Goal: Information Seeking & Learning: Check status

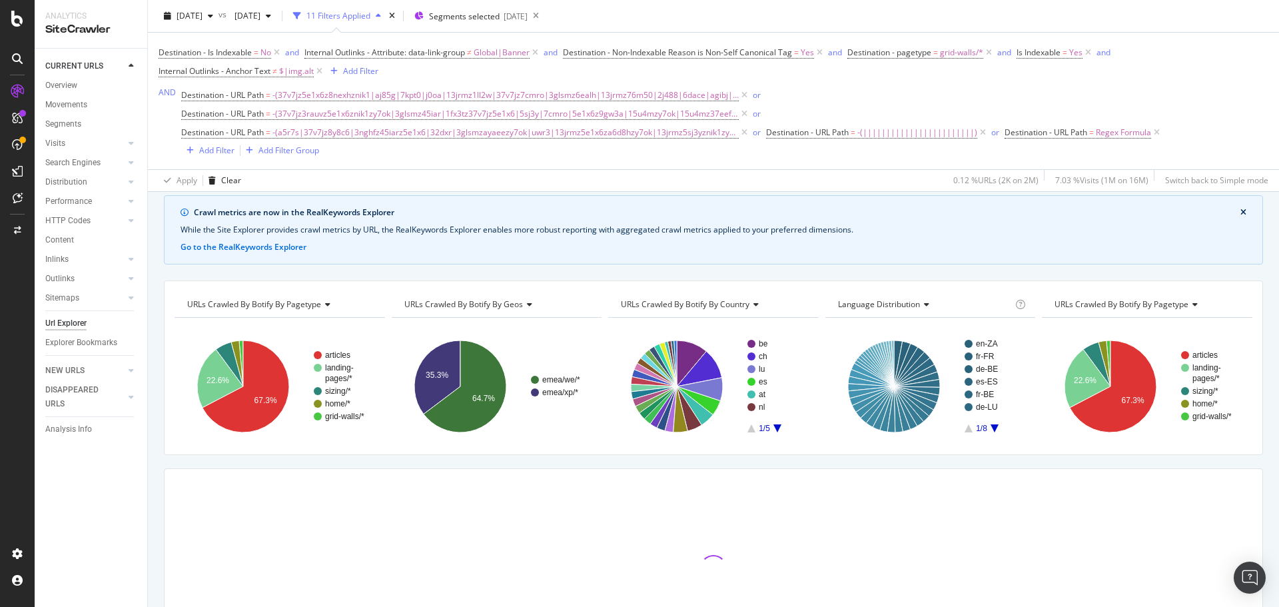
scroll to position [155, 0]
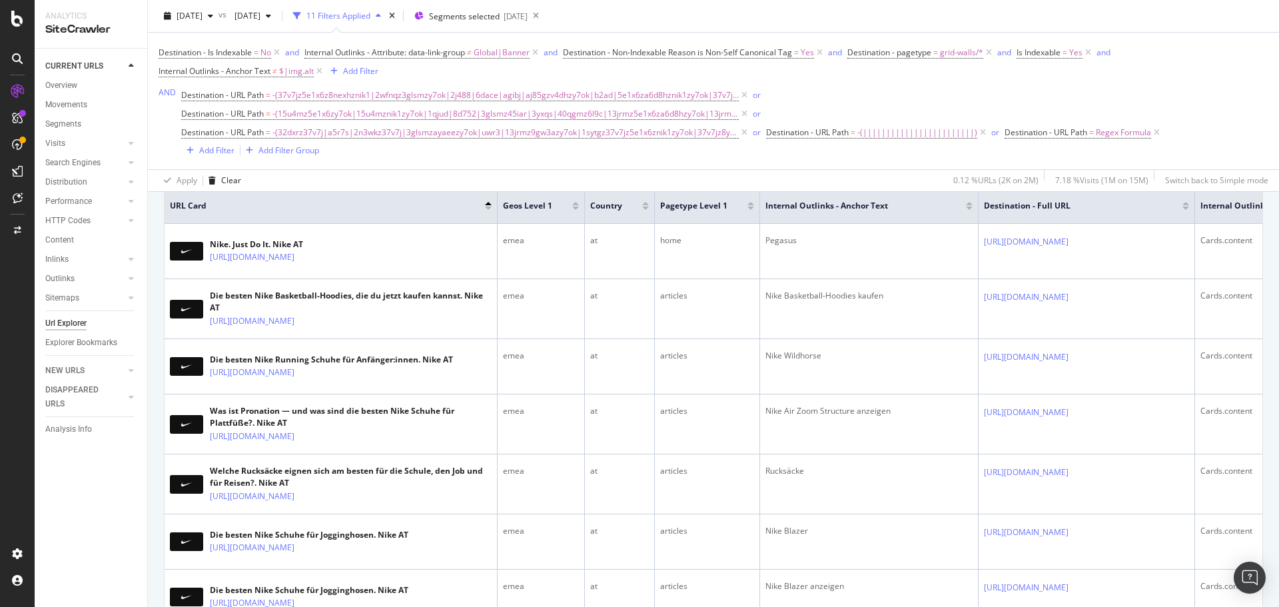
scroll to position [400, 0]
